Goal: Find specific page/section: Find specific page/section

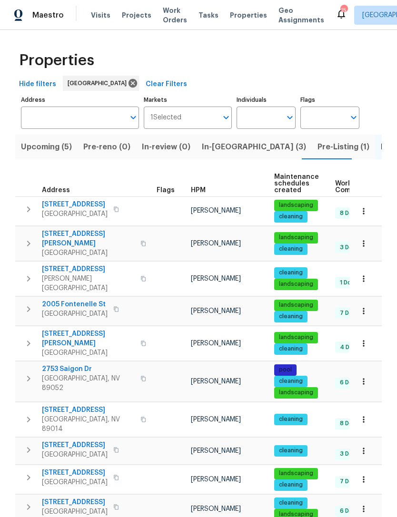
click at [58, 149] on span "Upcoming (5)" at bounding box center [46, 146] width 51 height 13
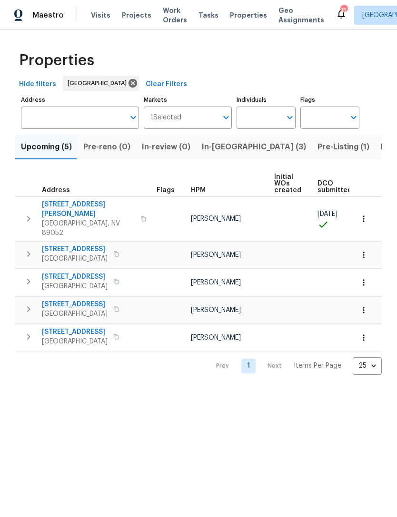
click at [317, 147] on span "Pre-Listing (1)" at bounding box center [343, 146] width 52 height 13
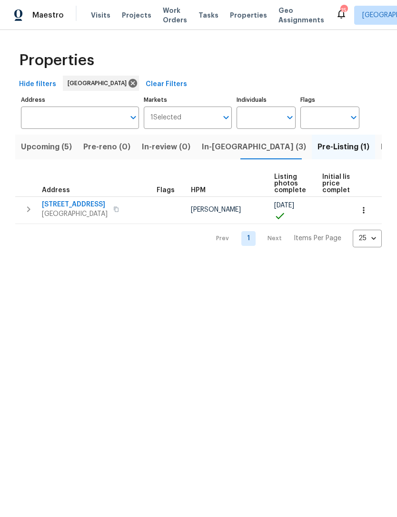
click at [268, 111] on input "Individuals" at bounding box center [258, 118] width 45 height 22
type input "julian"
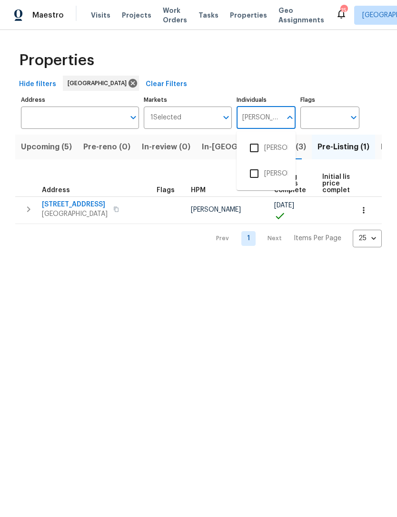
click at [257, 148] on input "checkbox" at bounding box center [254, 148] width 20 height 20
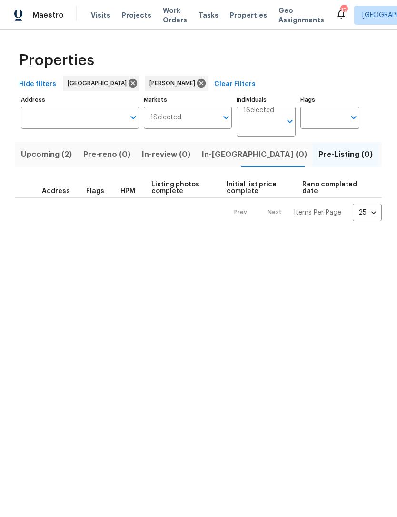
click at [174, 157] on span "In-review (0)" at bounding box center [166, 154] width 49 height 13
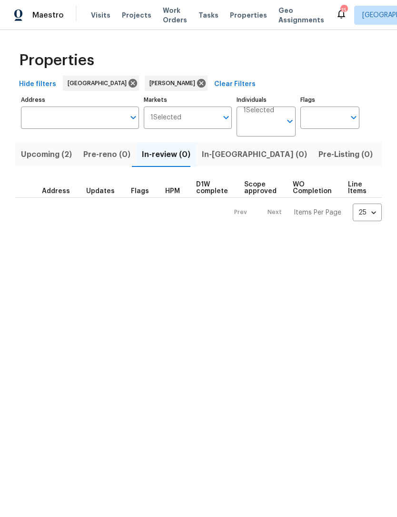
click at [225, 157] on span "In-reno (0)" at bounding box center [254, 154] width 105 height 13
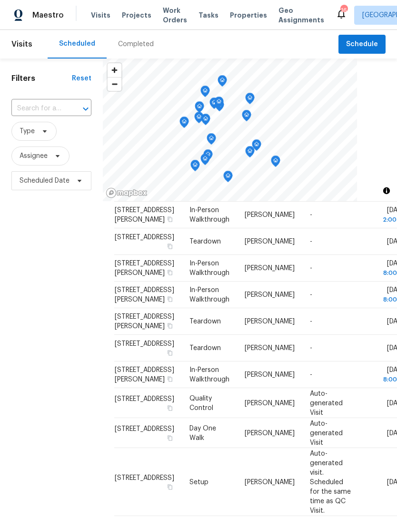
scroll to position [238, 0]
